Goal: Transaction & Acquisition: Purchase product/service

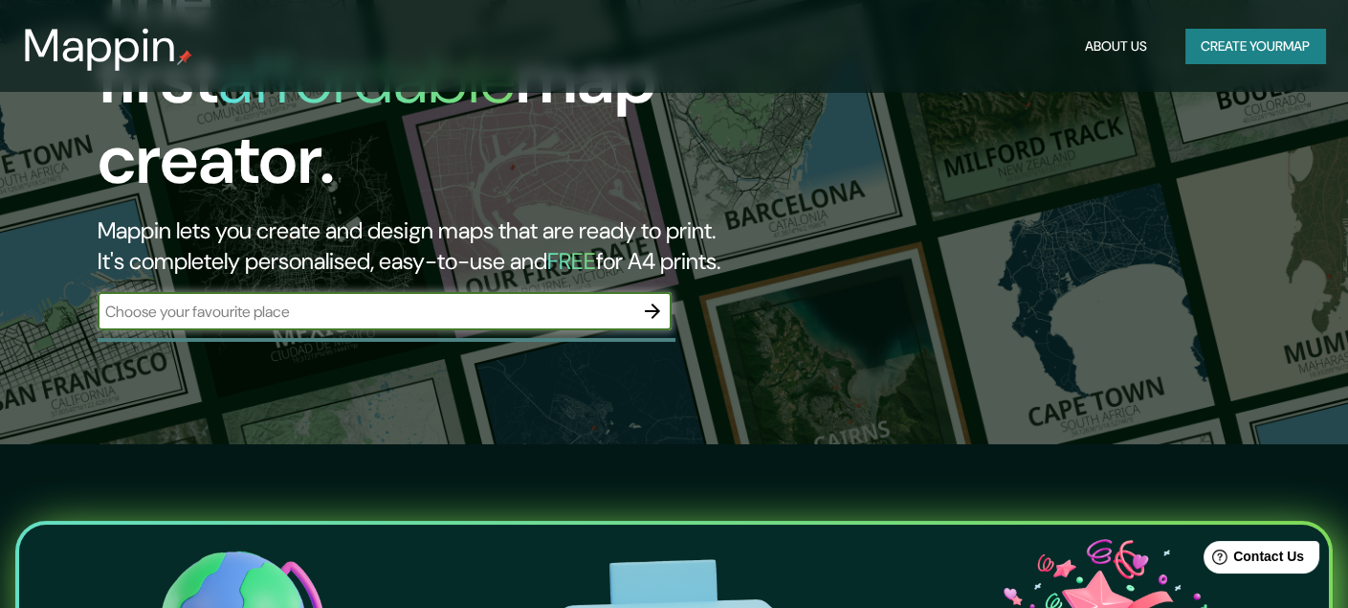
scroll to position [191, 0]
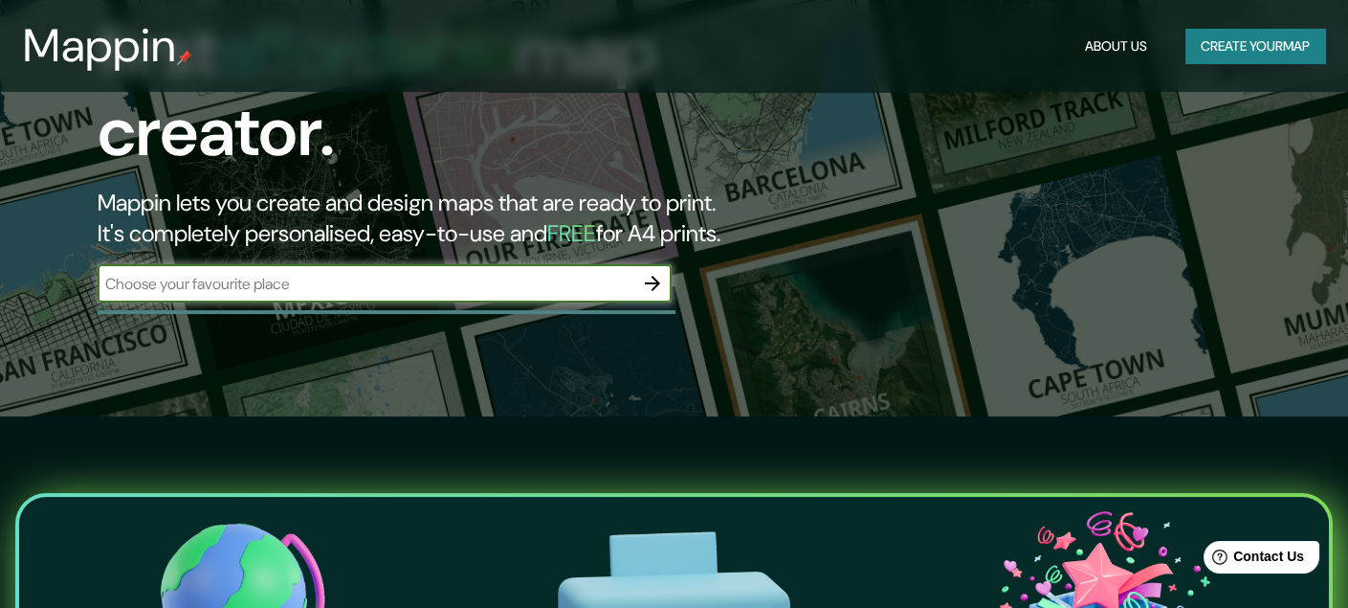
click at [467, 273] on input "text" at bounding box center [366, 284] width 536 height 22
click at [587, 264] on div "​" at bounding box center [385, 283] width 574 height 38
type input "[PERSON_NAME], [GEOGRAPHIC_DATA][PERSON_NAME]"
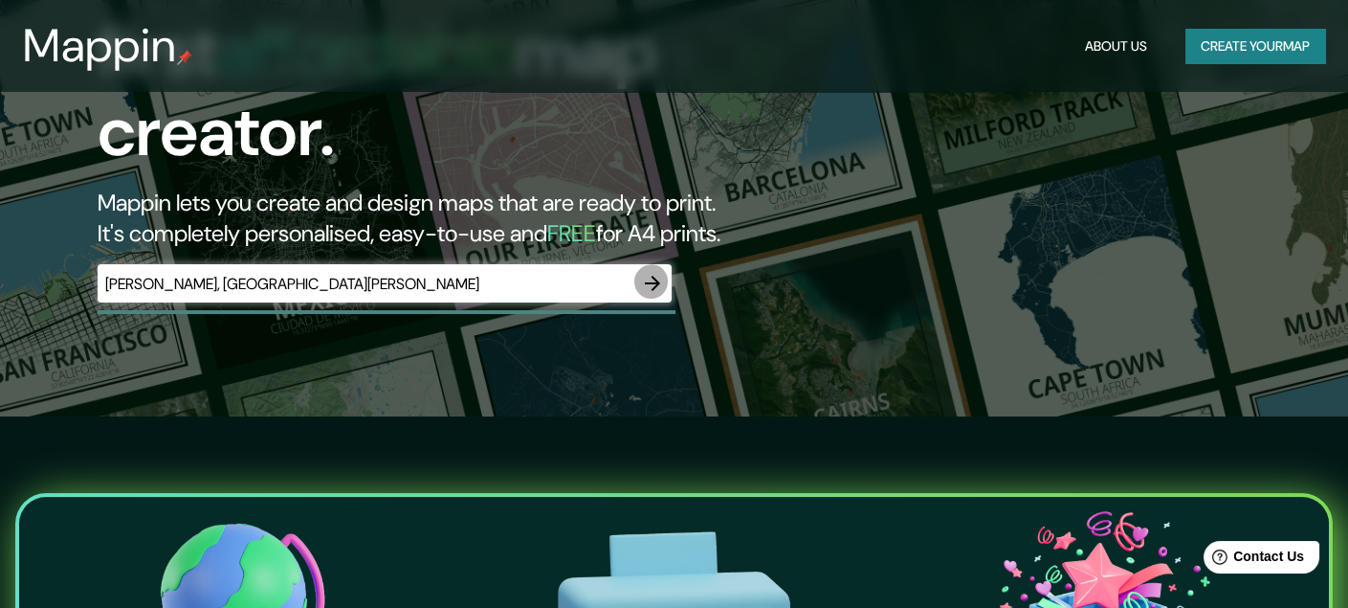
click at [654, 276] on icon "button" at bounding box center [652, 283] width 15 height 15
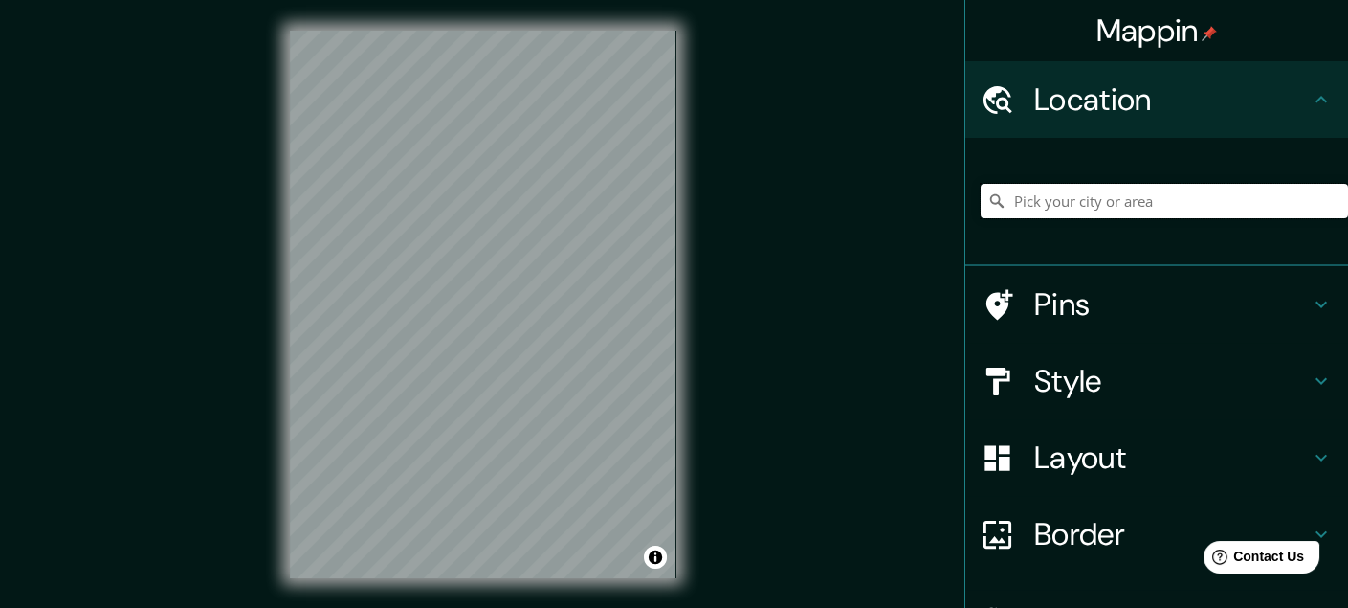
click at [1144, 184] on input "Pick your city or area" at bounding box center [1164, 201] width 367 height 34
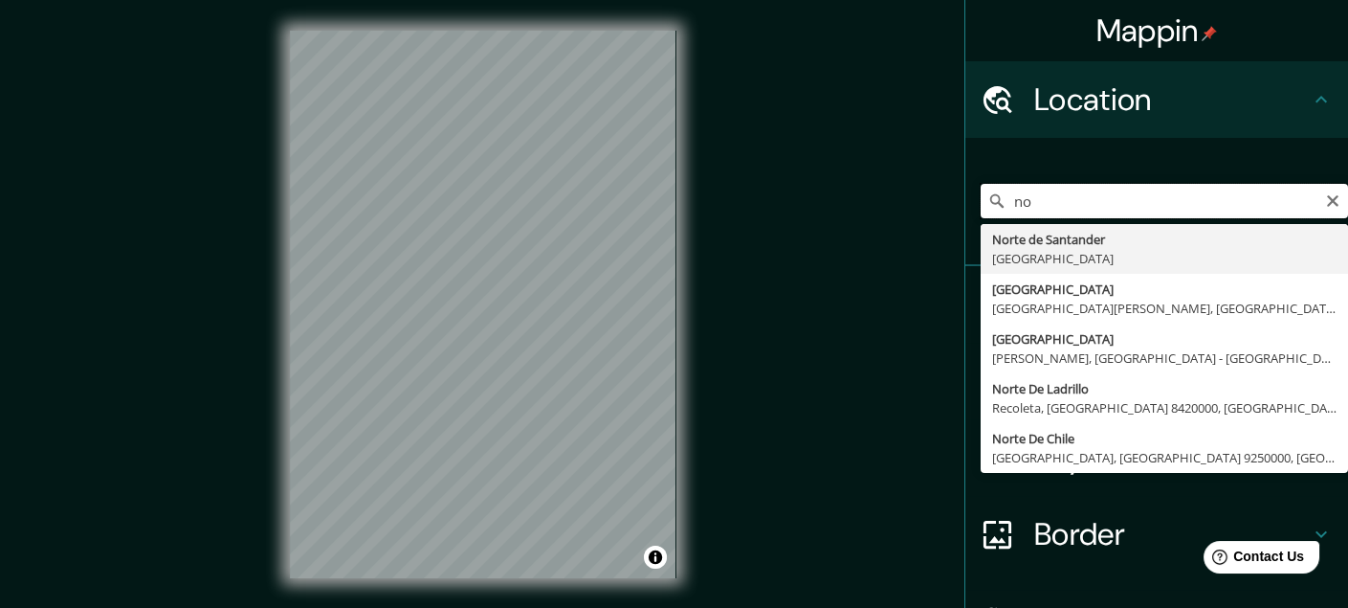
type input "n"
type input "[PERSON_NAME], [GEOGRAPHIC_DATA][PERSON_NAME], [GEOGRAPHIC_DATA]"
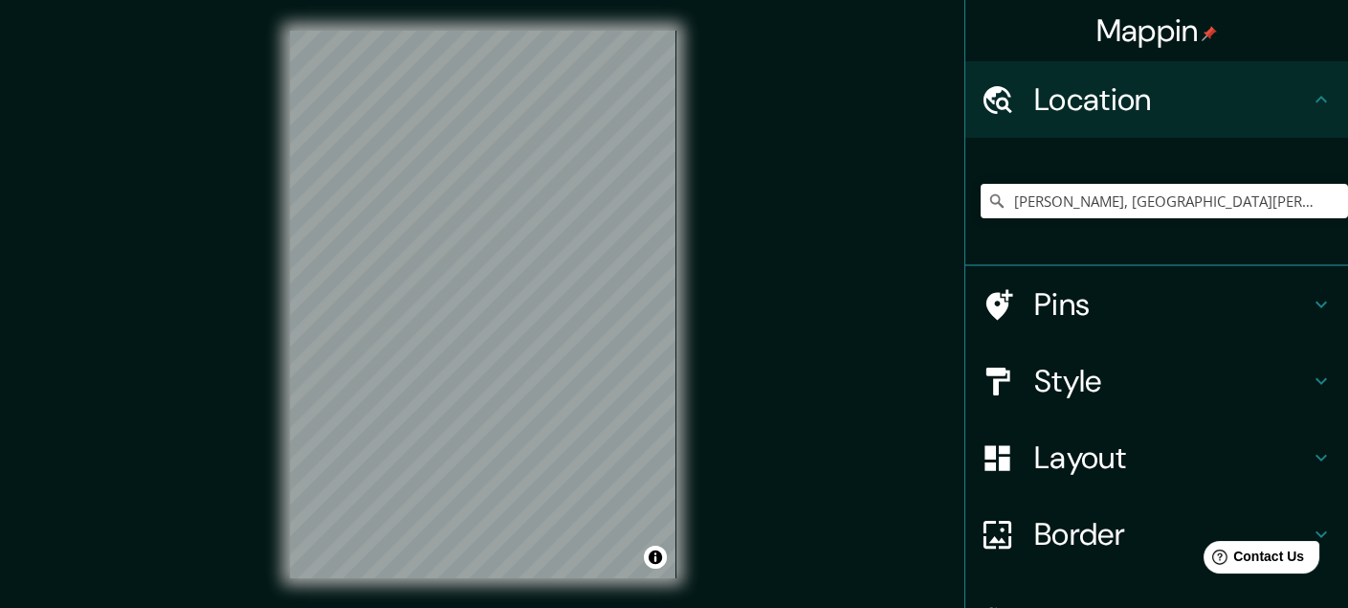
click at [1115, 285] on h4 "Pins" at bounding box center [1173, 304] width 276 height 38
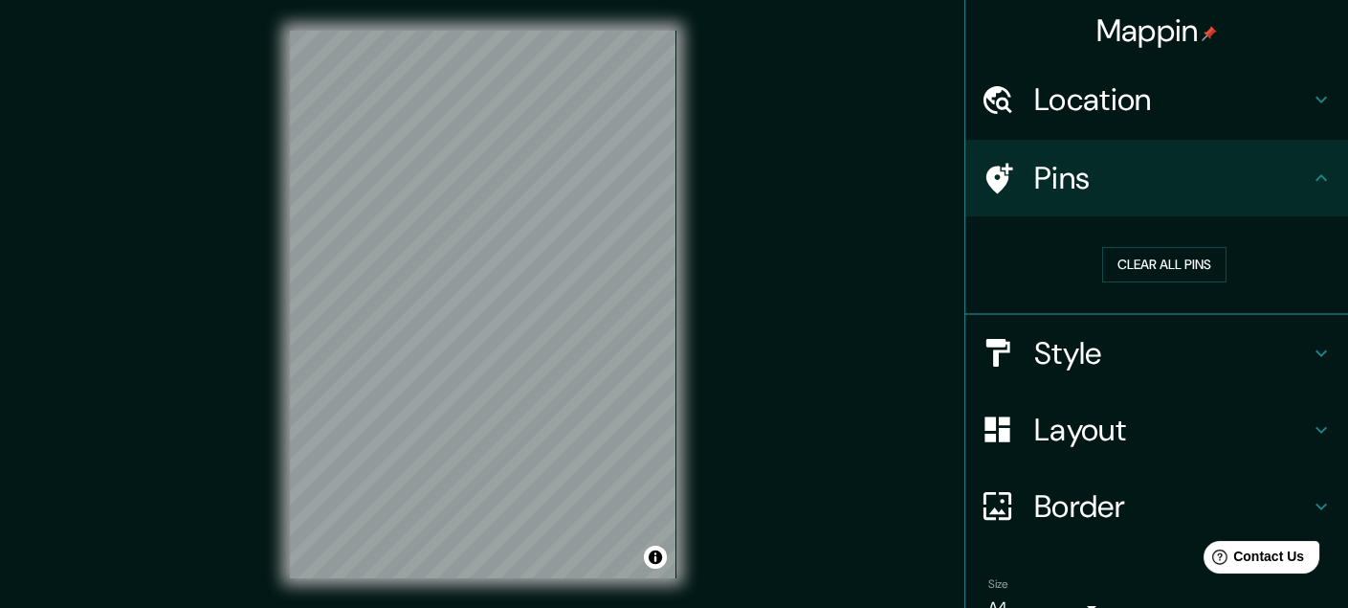
click at [1146, 335] on div "Style" at bounding box center [1157, 353] width 383 height 77
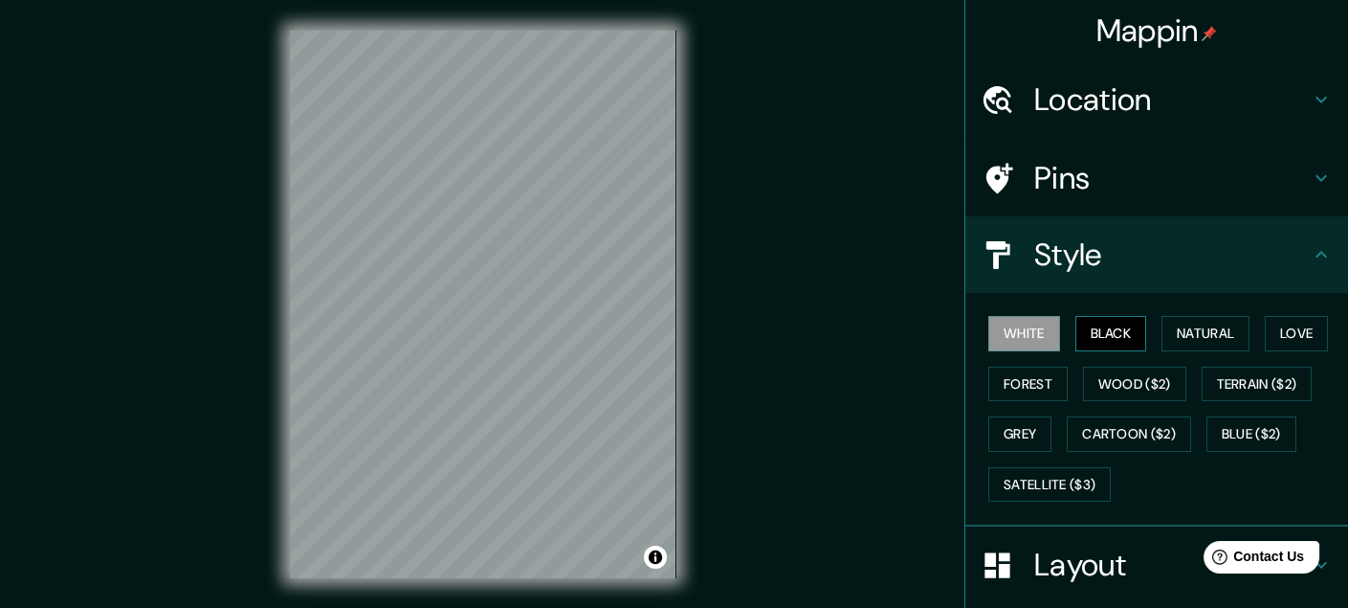
click at [1091, 316] on button "Black" at bounding box center [1112, 333] width 72 height 35
drag, startPoint x: 1172, startPoint y: 284, endPoint x: 1211, endPoint y: 281, distance: 38.4
click at [1172, 316] on button "Natural" at bounding box center [1206, 333] width 88 height 35
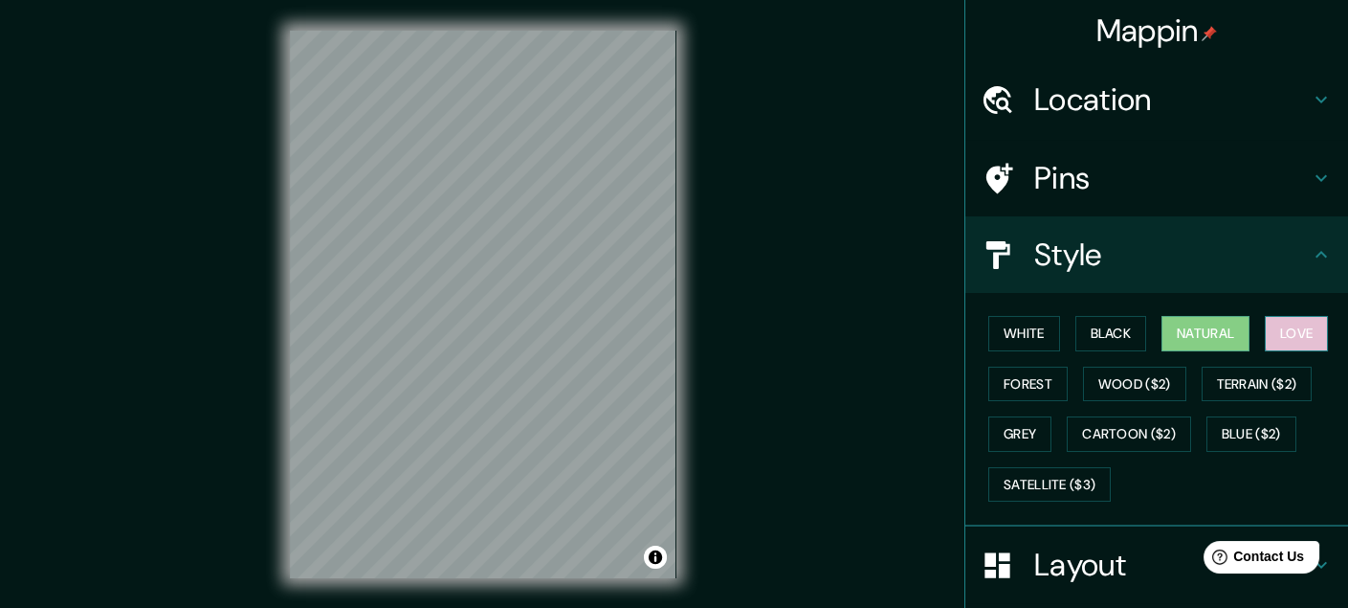
click at [1265, 316] on button "Love" at bounding box center [1296, 333] width 63 height 35
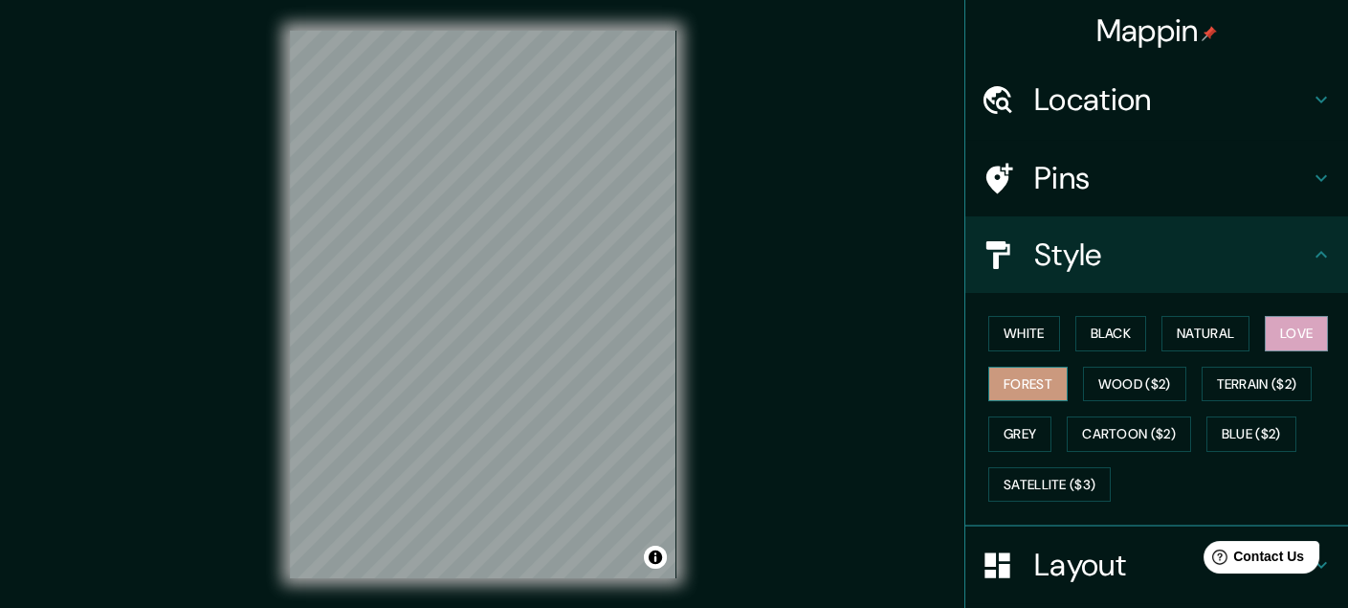
click at [1004, 367] on button "Forest" at bounding box center [1028, 384] width 79 height 35
click at [1130, 367] on button "Wood ($2)" at bounding box center [1134, 384] width 103 height 35
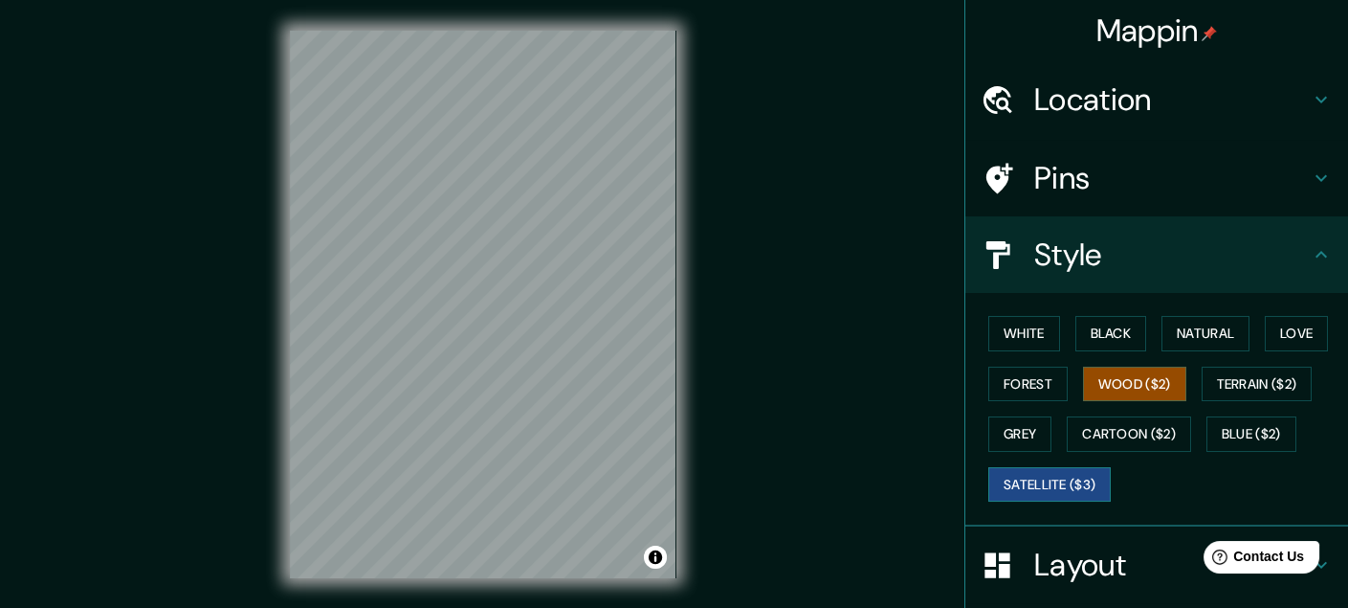
click at [1059, 467] on button "Satellite ($3)" at bounding box center [1050, 484] width 122 height 35
click at [1162, 316] on button "Natural" at bounding box center [1206, 333] width 88 height 35
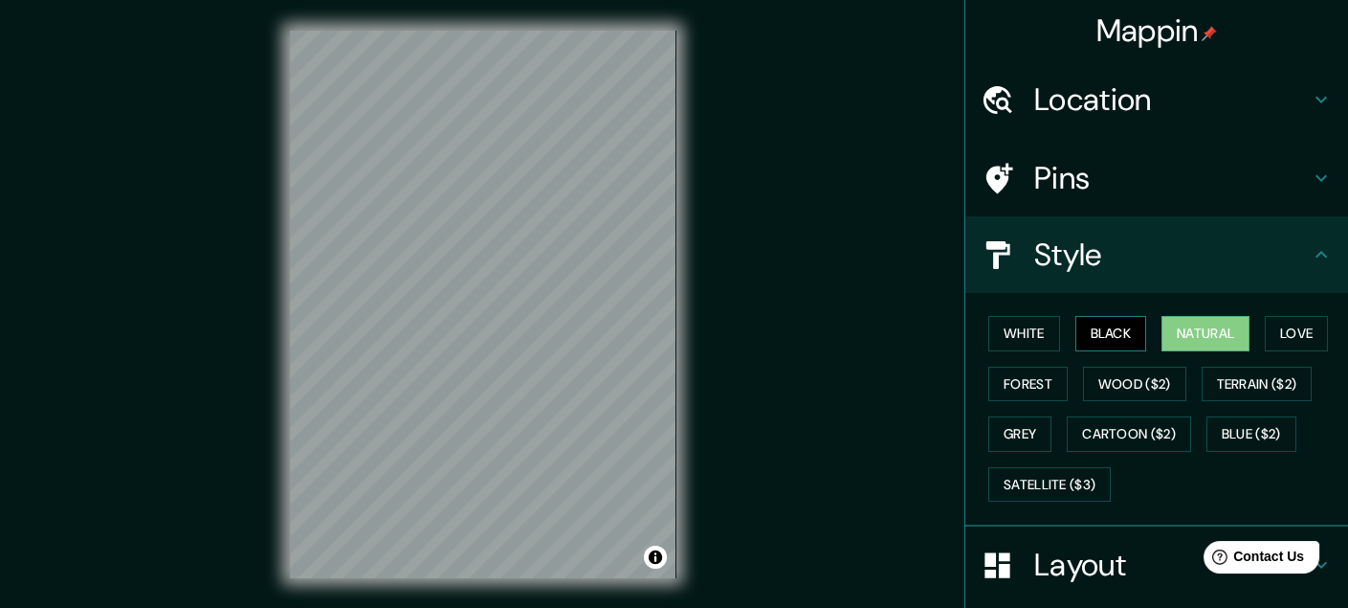
click at [1096, 316] on button "Black" at bounding box center [1112, 333] width 72 height 35
click at [1008, 316] on button "White" at bounding box center [1025, 333] width 72 height 35
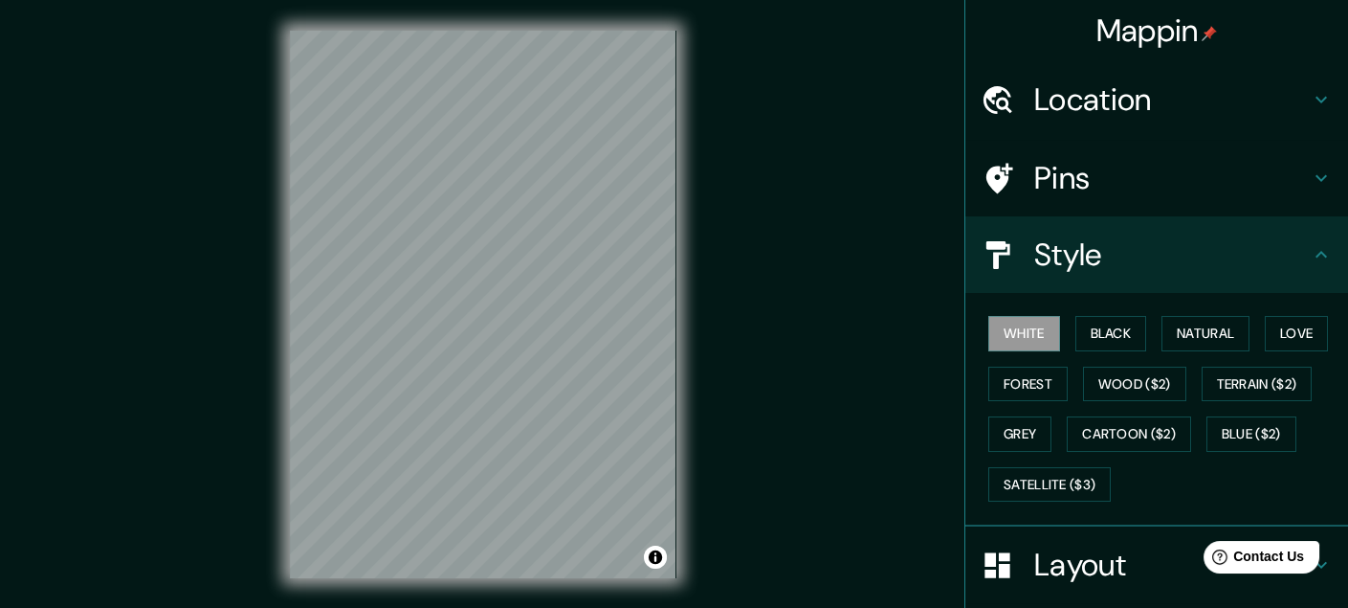
click at [1124, 545] on h4 "Layout" at bounding box center [1173, 564] width 276 height 38
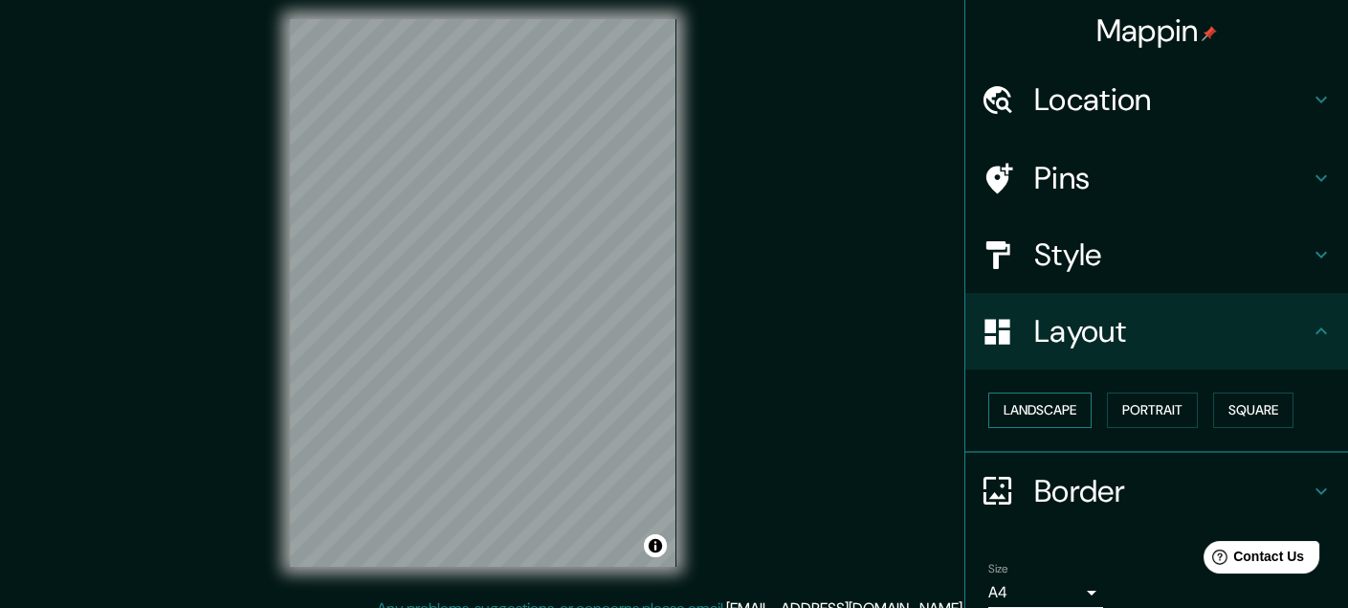
scroll to position [14, 0]
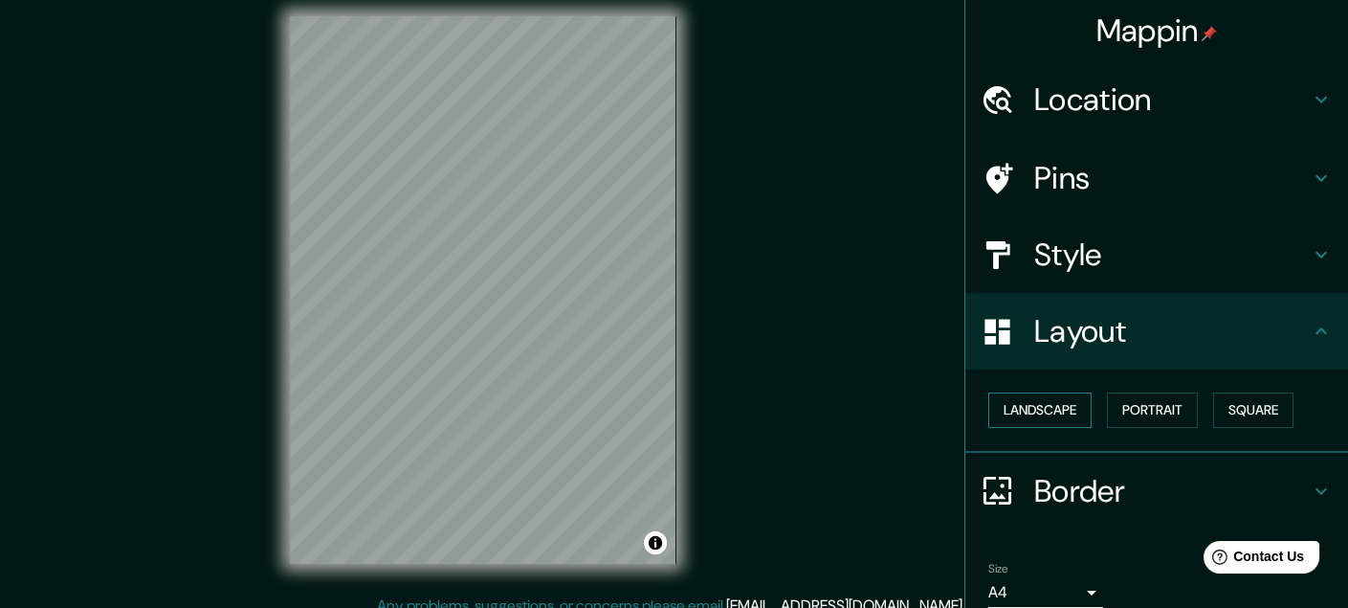
click at [1059, 392] on button "Landscape" at bounding box center [1040, 409] width 103 height 35
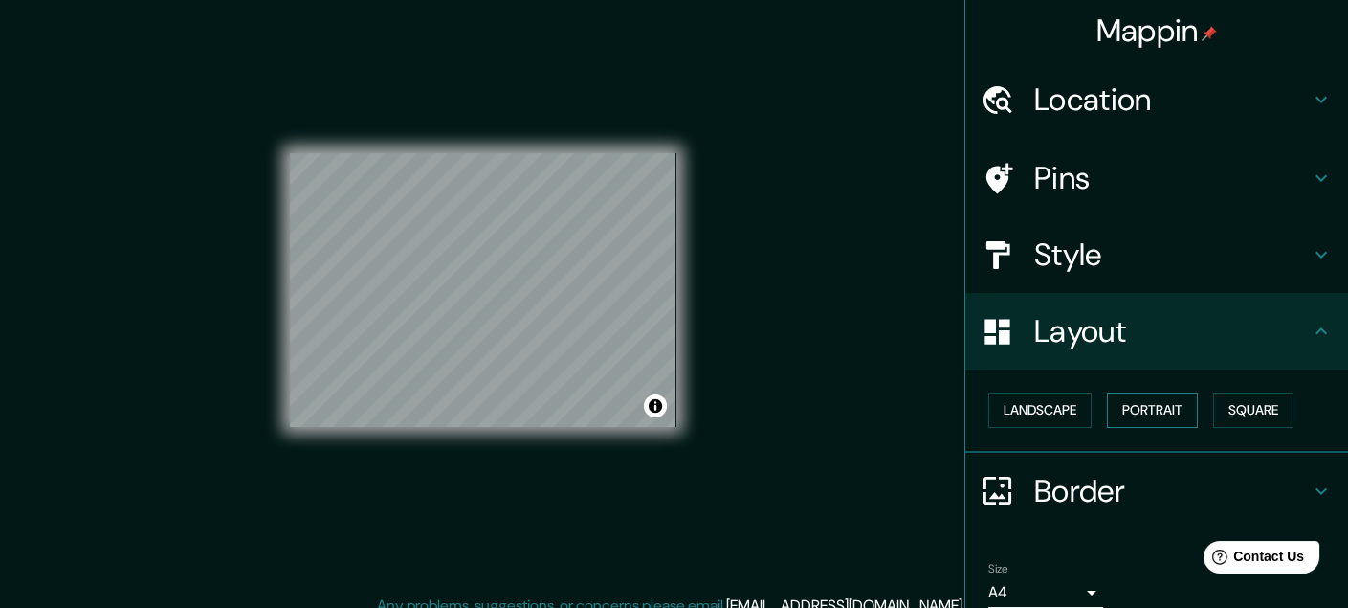
click at [1148, 392] on button "Portrait" at bounding box center [1152, 409] width 91 height 35
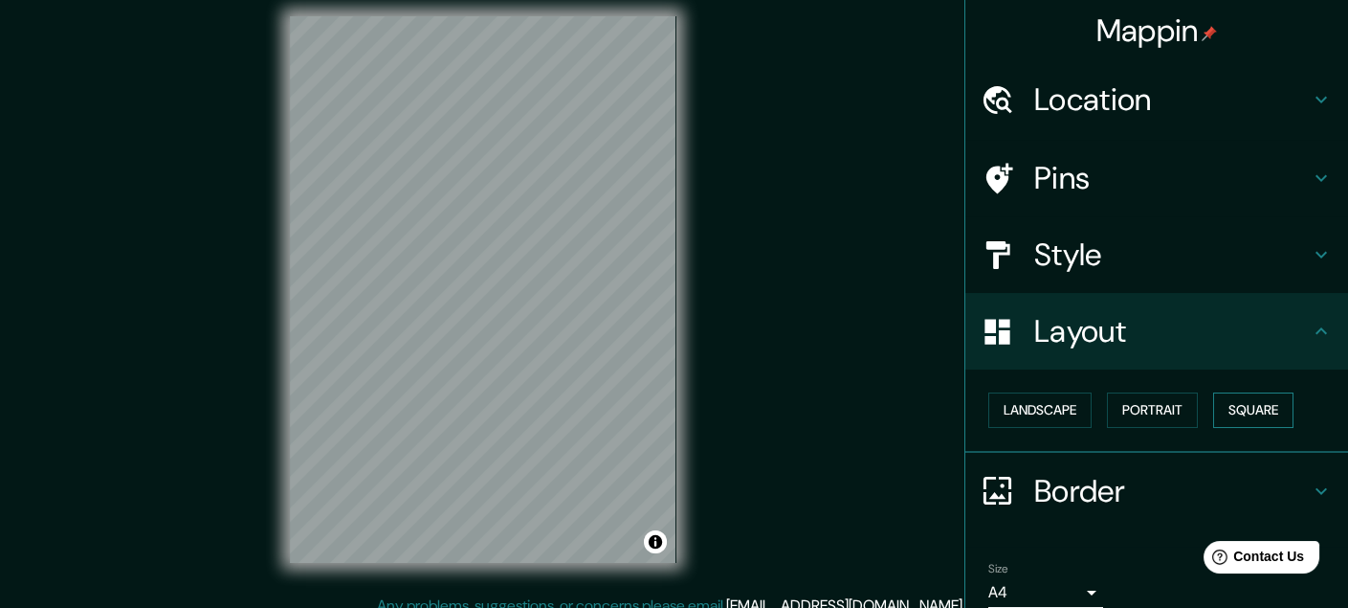
click at [1238, 392] on button "Square" at bounding box center [1253, 409] width 80 height 35
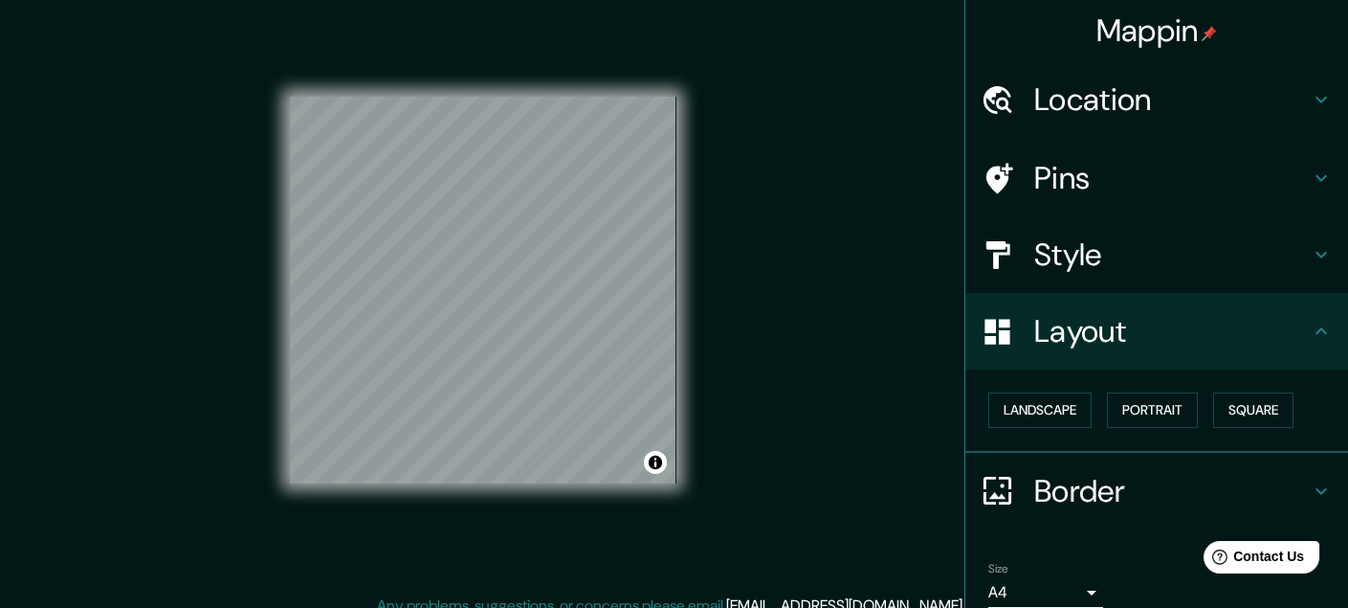
click at [1071, 511] on body "Mappin Location [PERSON_NAME], [GEOGRAPHIC_DATA][PERSON_NAME], [GEOGRAPHIC_DATA…" at bounding box center [674, 290] width 1348 height 608
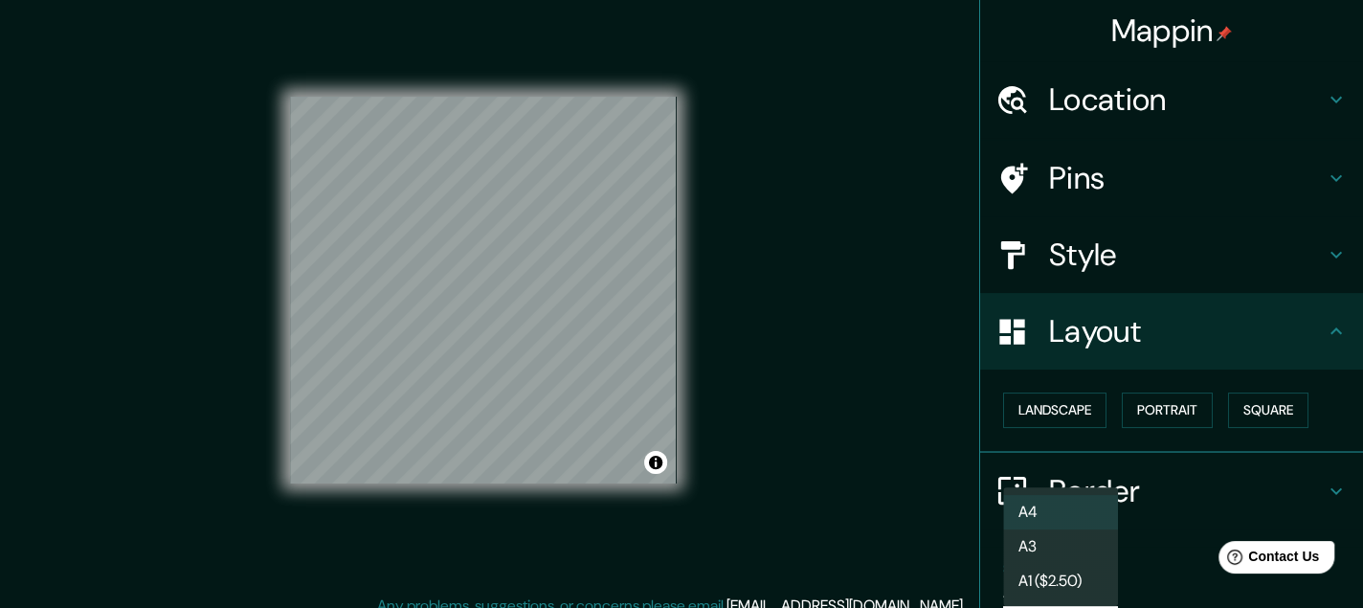
click at [1046, 508] on li "A4" at bounding box center [1060, 512] width 115 height 34
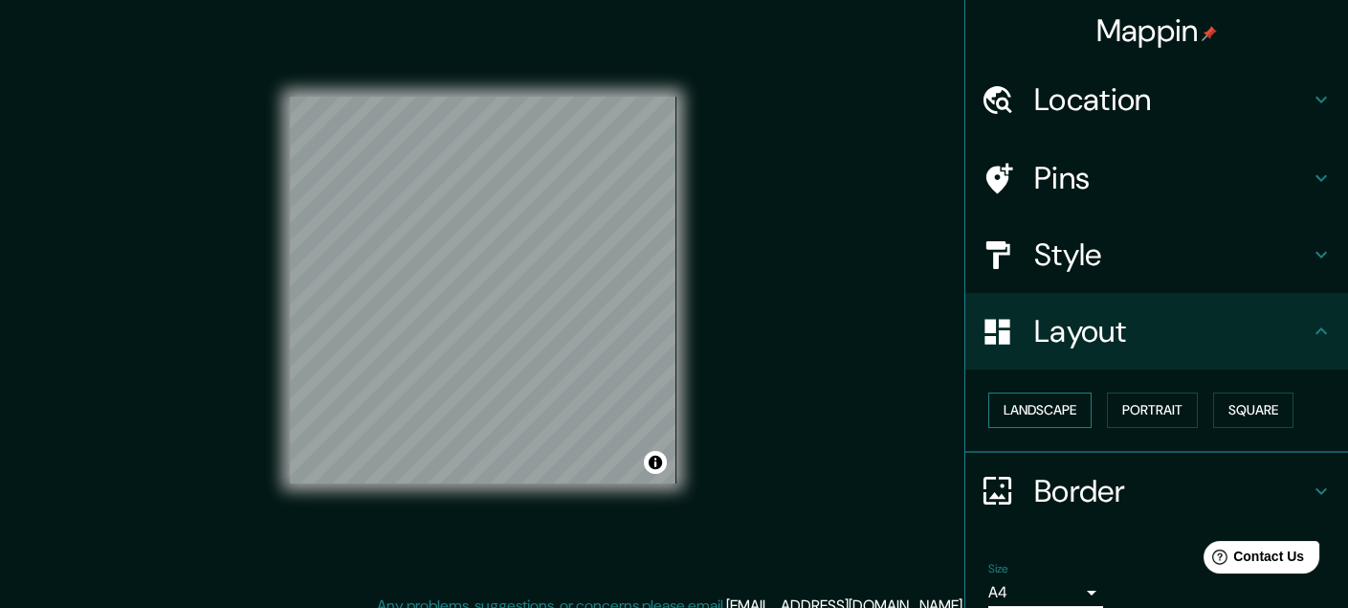
click at [1037, 392] on button "Landscape" at bounding box center [1040, 409] width 103 height 35
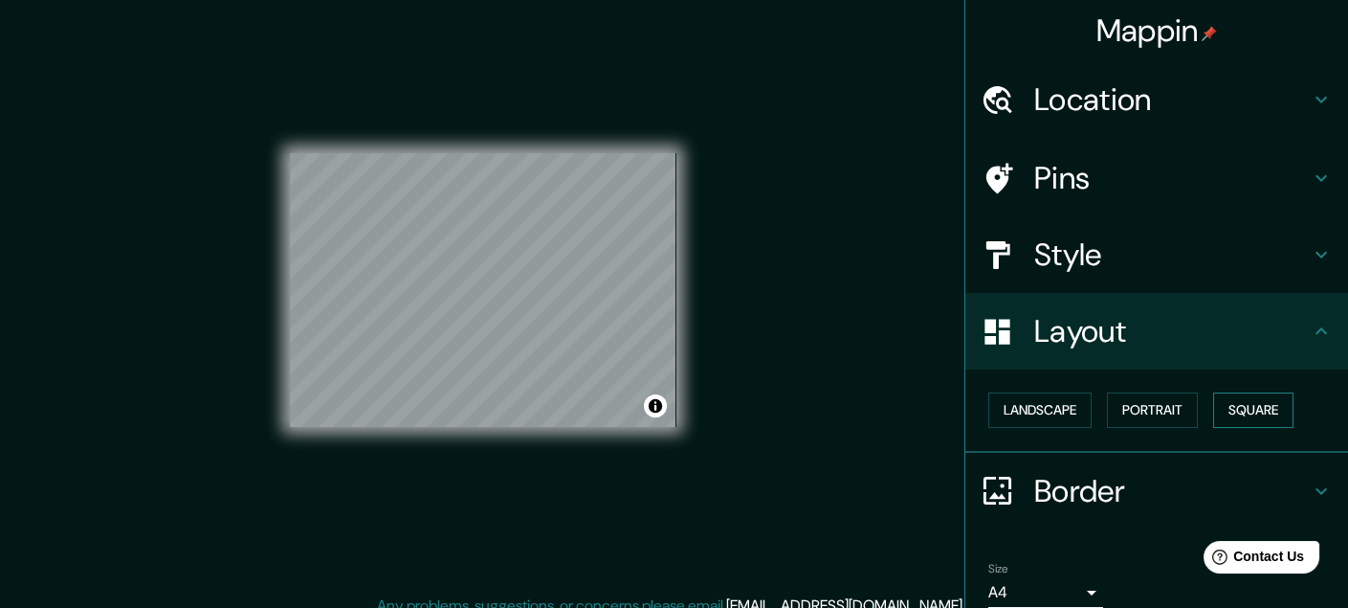
click at [1239, 392] on button "Square" at bounding box center [1253, 409] width 80 height 35
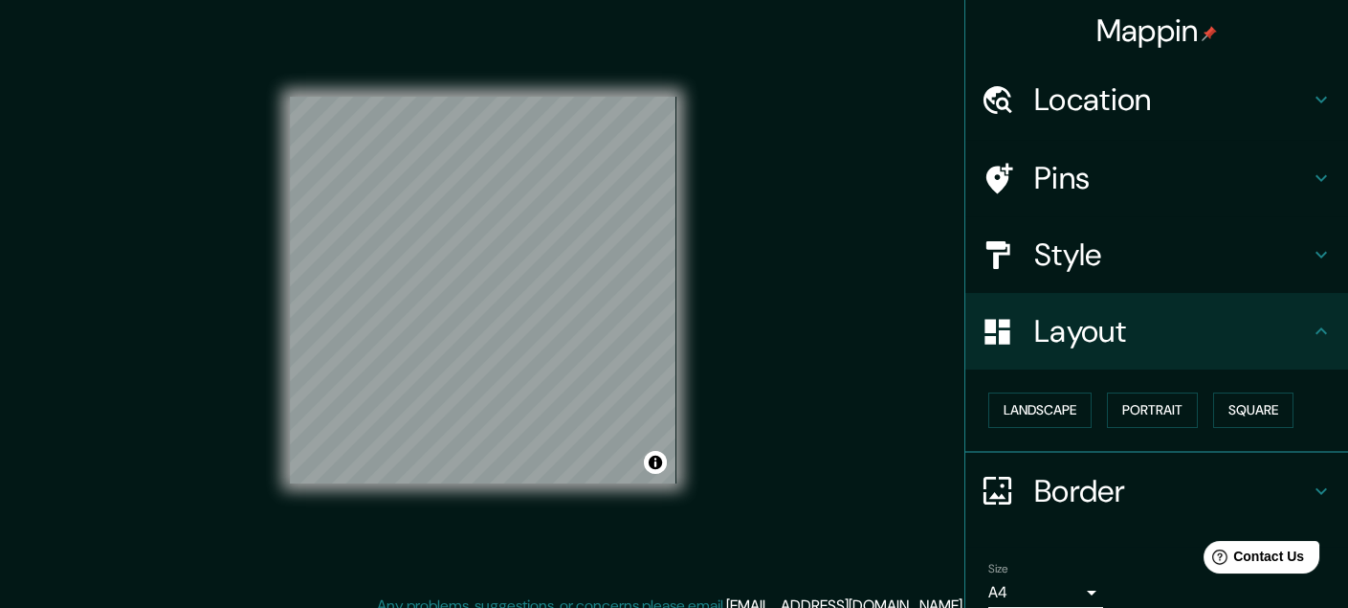
click at [1126, 141] on div "Pins" at bounding box center [1157, 178] width 383 height 77
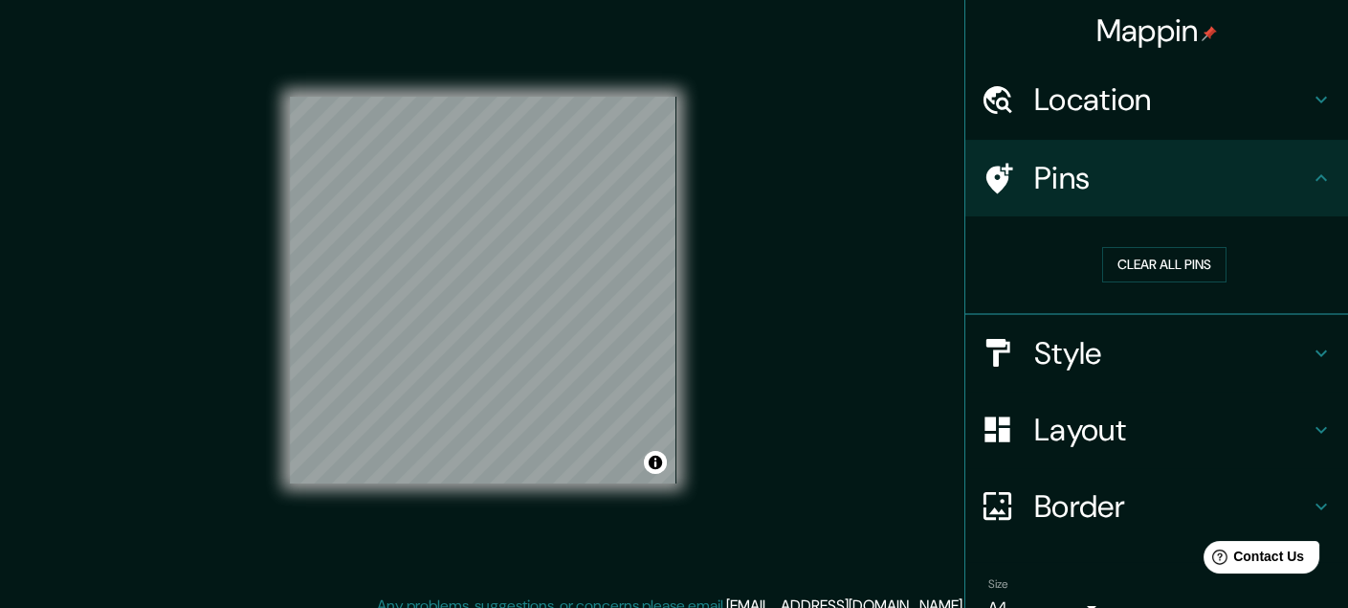
click at [1154, 90] on h4 "Location" at bounding box center [1173, 99] width 276 height 38
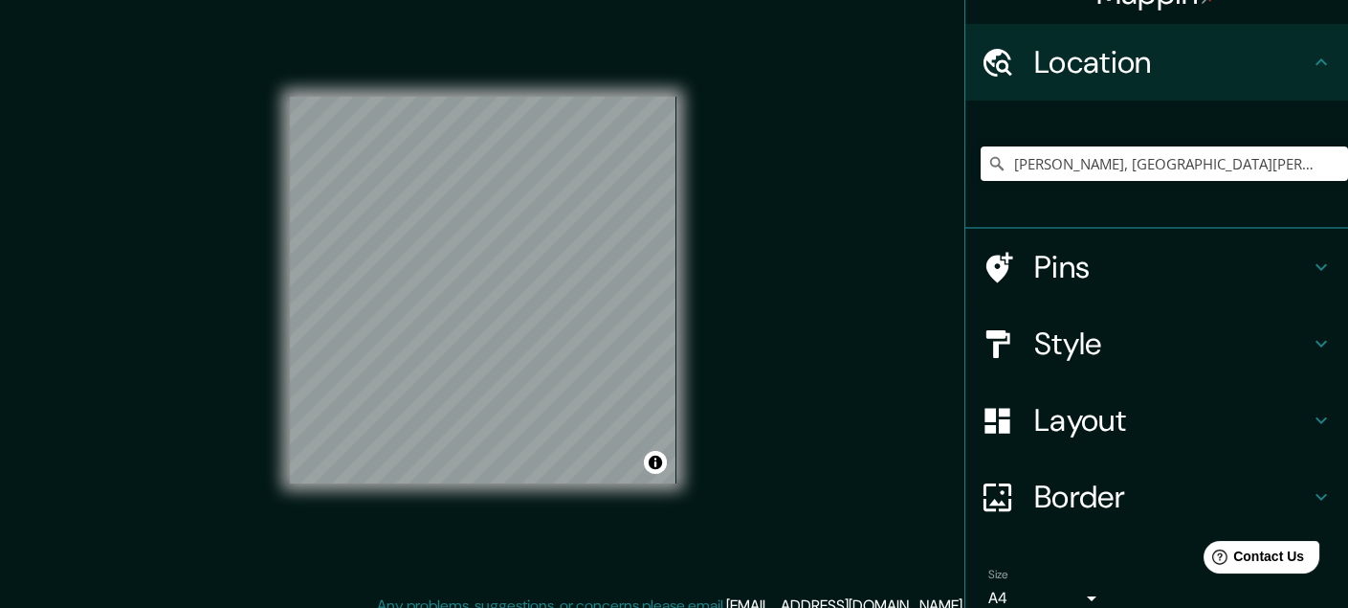
click at [1116, 324] on h4 "Style" at bounding box center [1173, 343] width 276 height 38
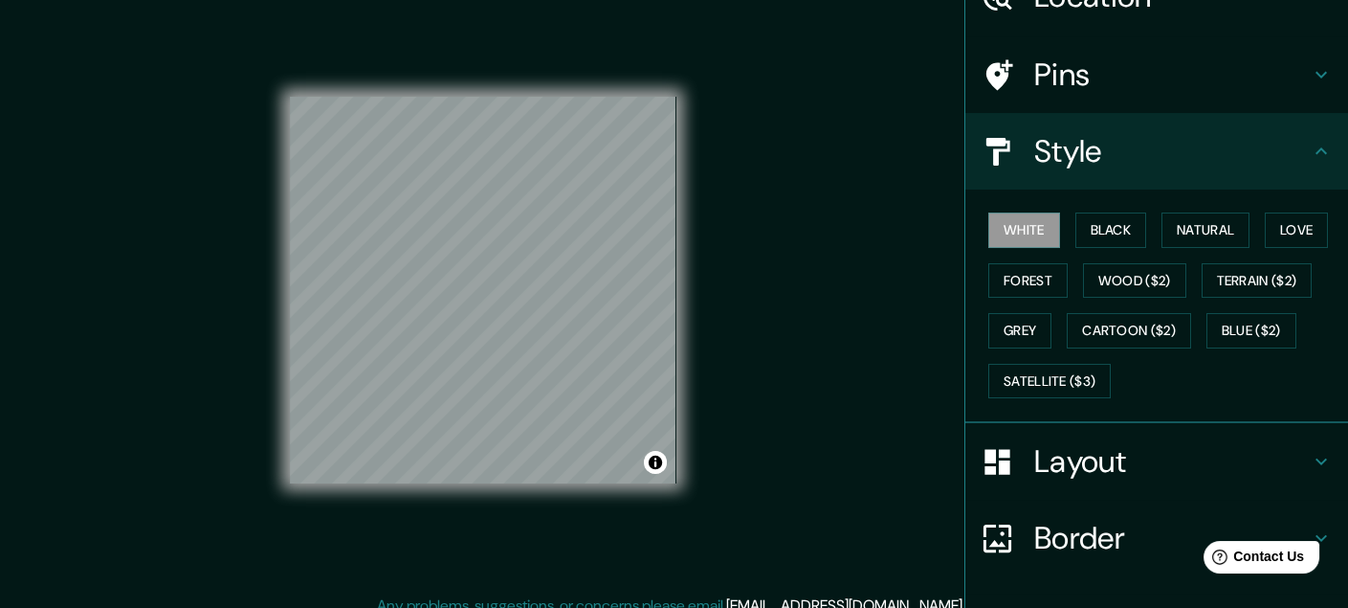
scroll to position [136, 0]
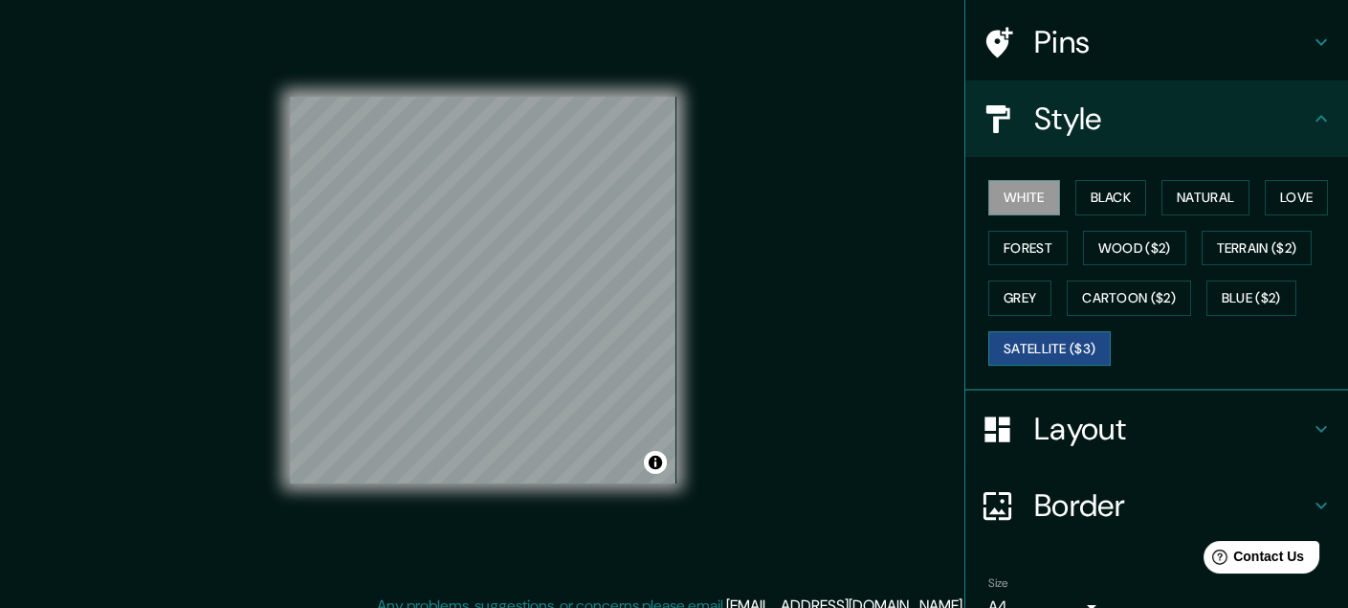
click at [1051, 331] on button "Satellite ($3)" at bounding box center [1050, 348] width 122 height 35
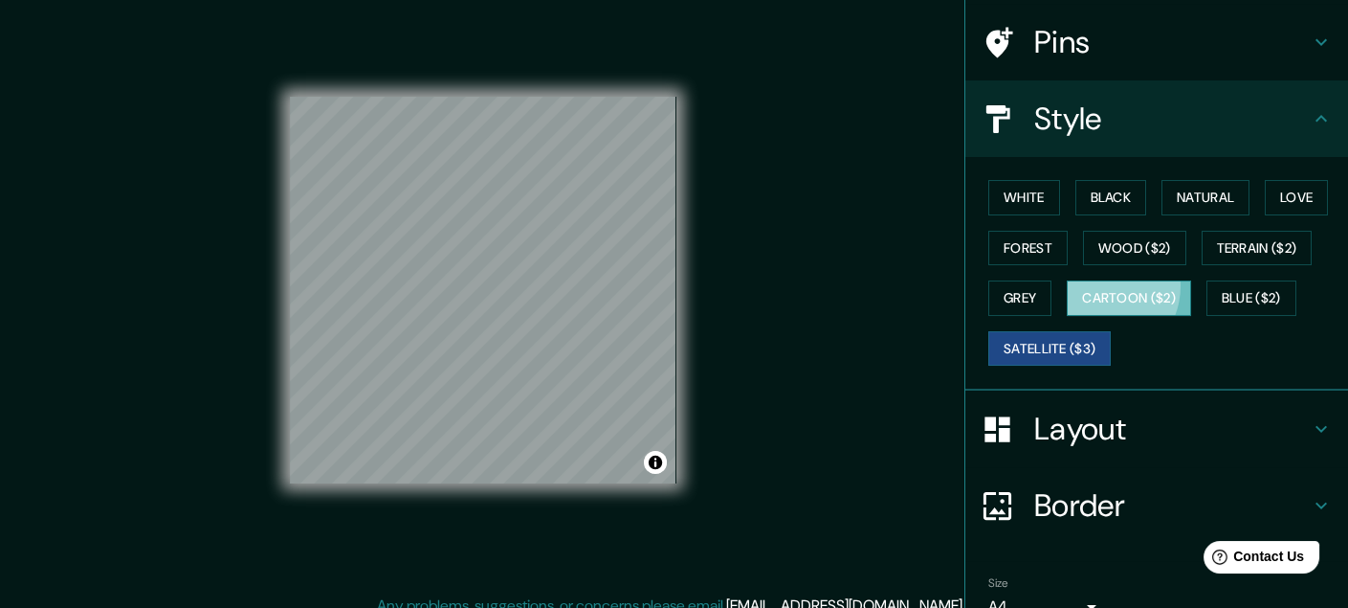
click at [1084, 280] on button "Cartoon ($2)" at bounding box center [1129, 297] width 124 height 35
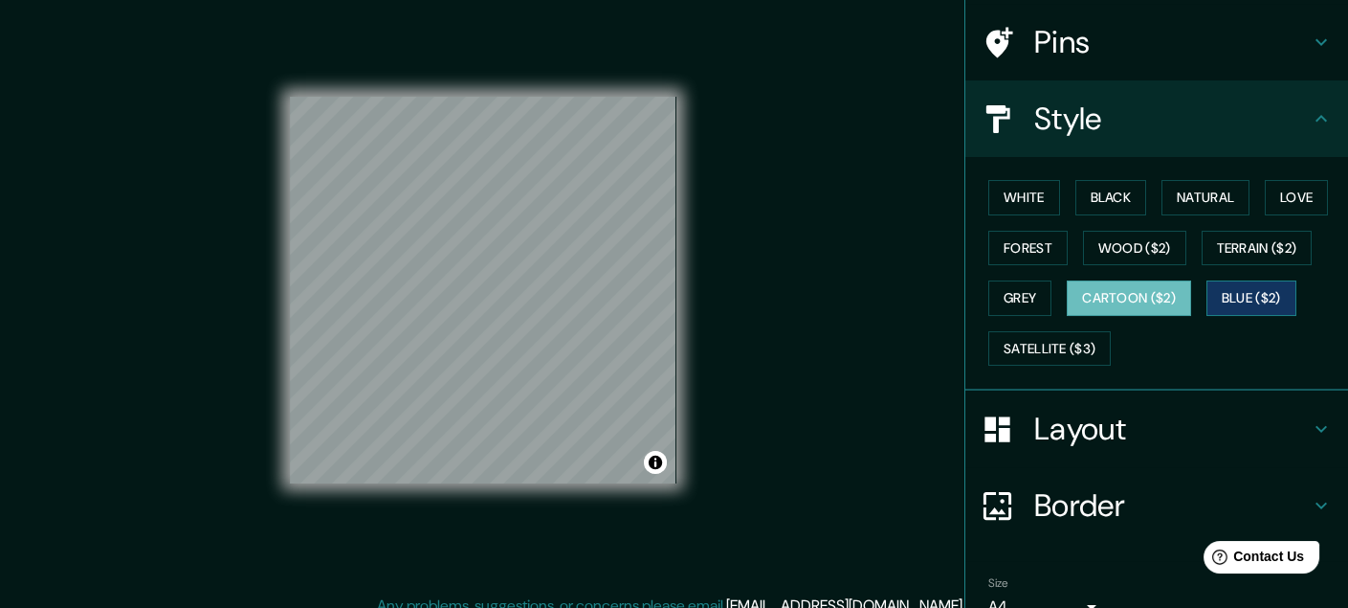
click at [1216, 280] on button "Blue ($2)" at bounding box center [1252, 297] width 90 height 35
click at [992, 280] on button "Grey" at bounding box center [1020, 297] width 63 height 35
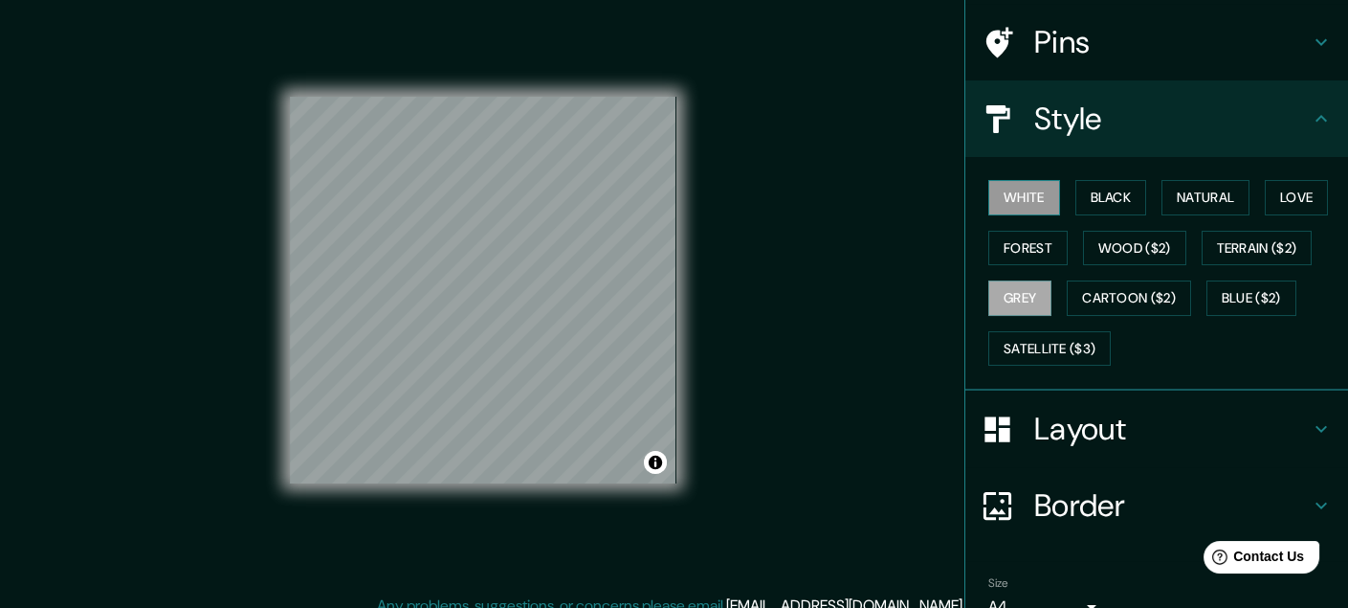
click at [1014, 180] on button "White" at bounding box center [1025, 197] width 72 height 35
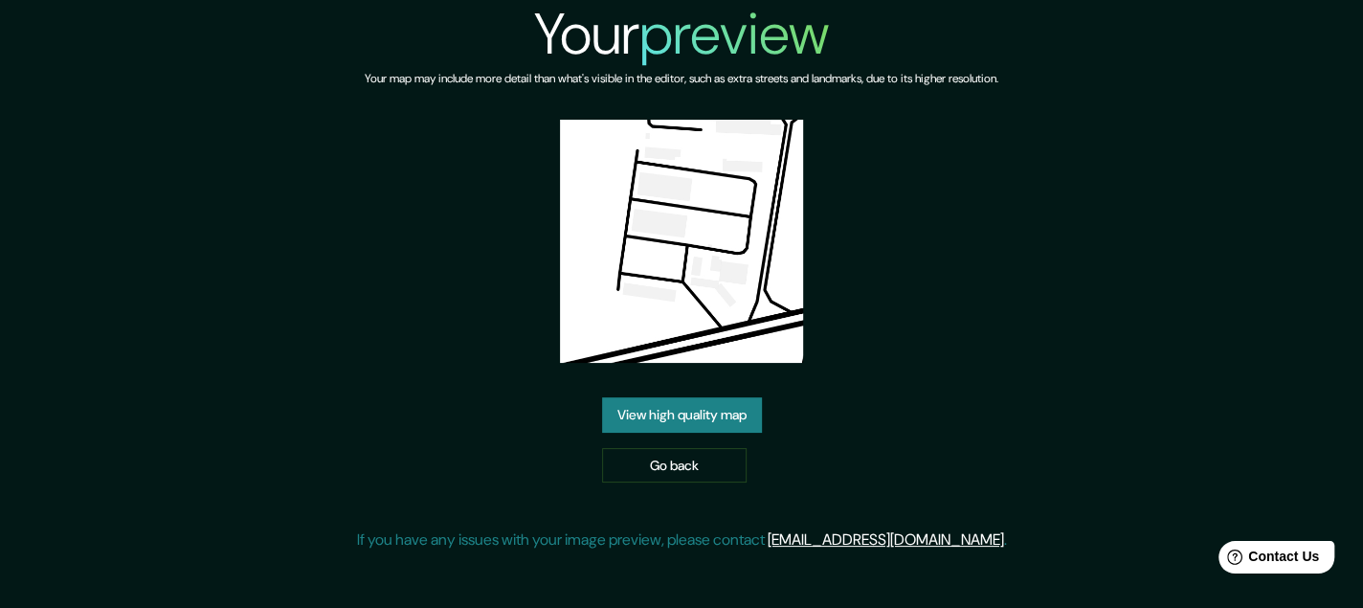
click at [732, 397] on link "View high quality map" at bounding box center [682, 414] width 160 height 35
